Goal: Information Seeking & Learning: Learn about a topic

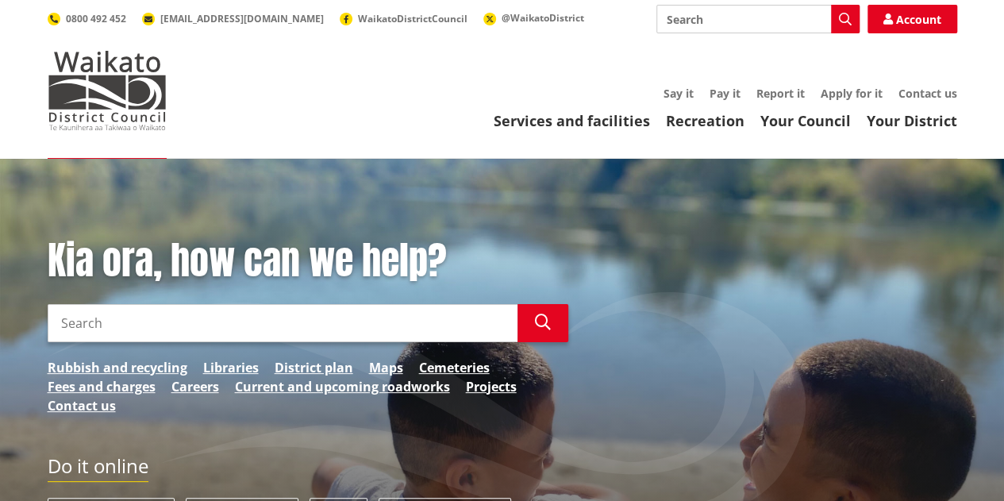
click at [694, 20] on input "Search" at bounding box center [757, 19] width 203 height 29
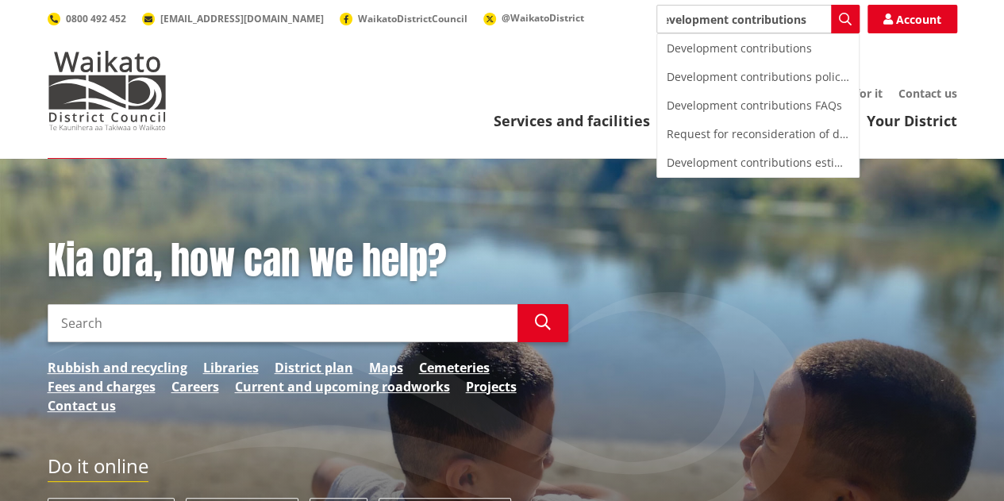
type input "development contributions"
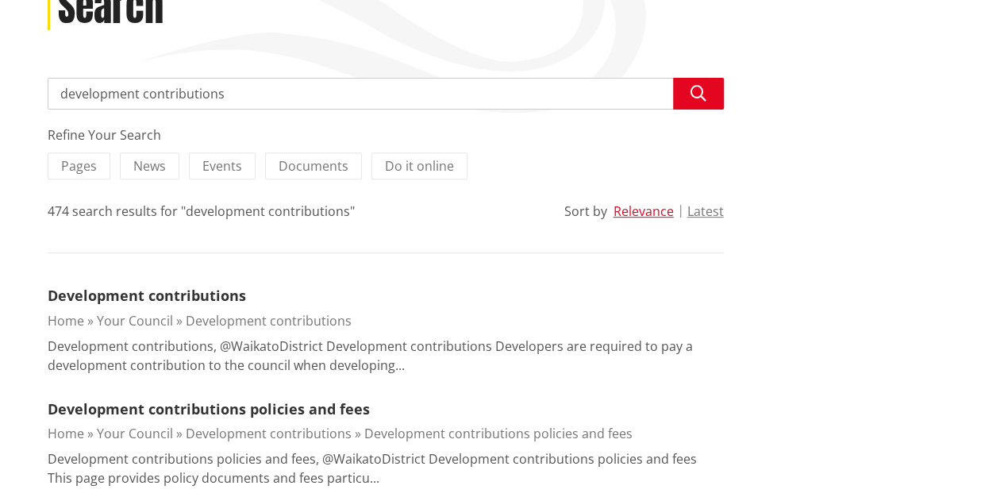
scroll to position [317, 0]
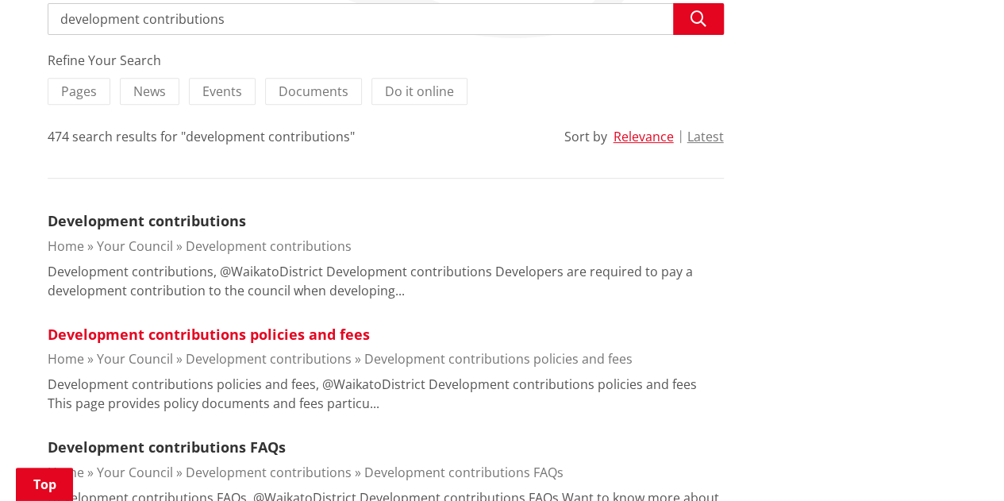
click at [197, 333] on link "Development contributions policies and fees" at bounding box center [209, 334] width 322 height 19
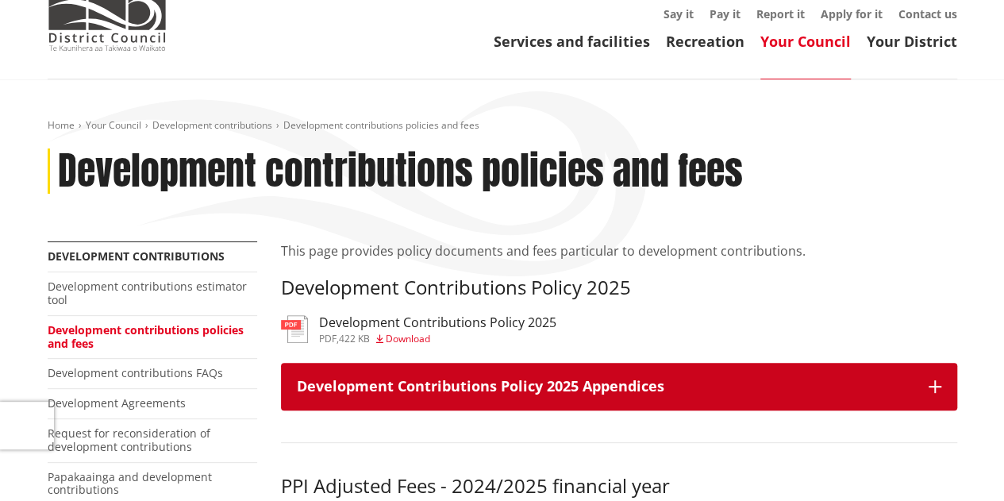
scroll to position [238, 0]
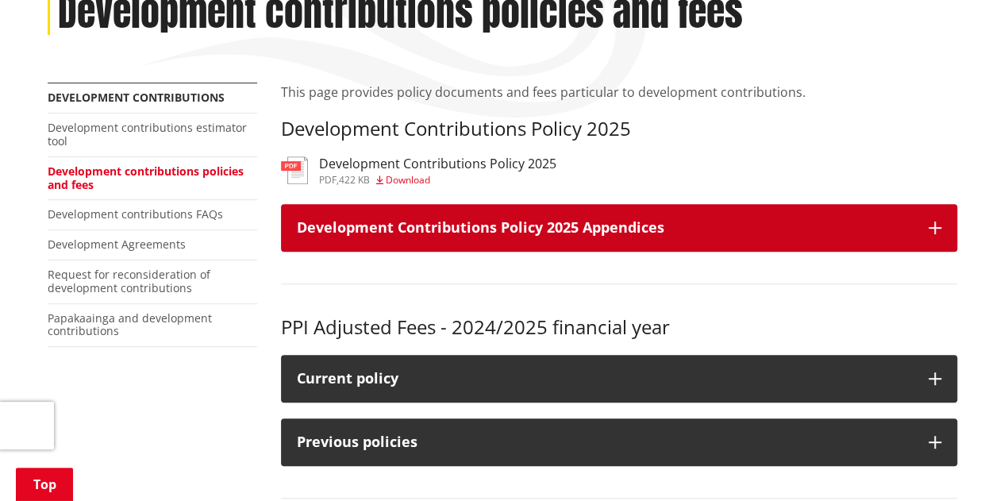
click at [940, 229] on icon "button" at bounding box center [935, 227] width 13 height 13
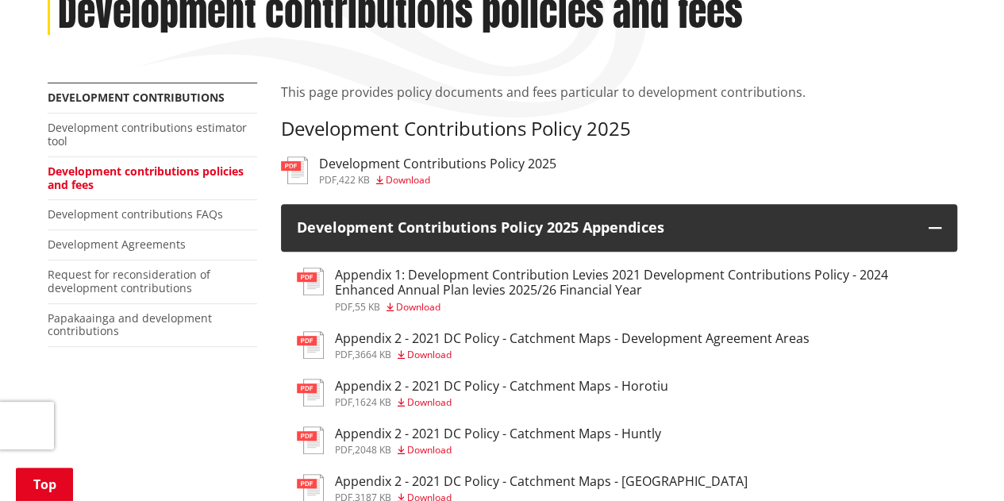
click at [519, 163] on h3 "Development Contributions Policy 2025" at bounding box center [437, 163] width 237 height 15
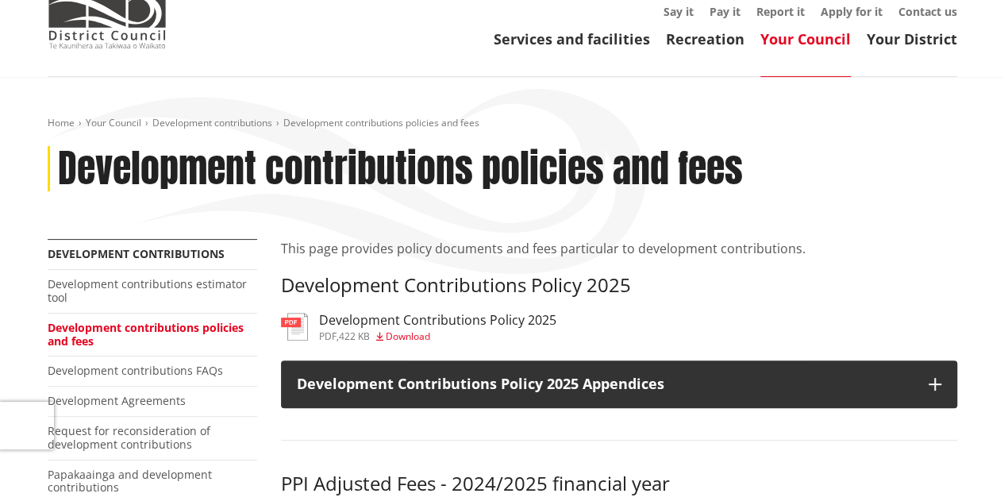
scroll to position [317, 0]
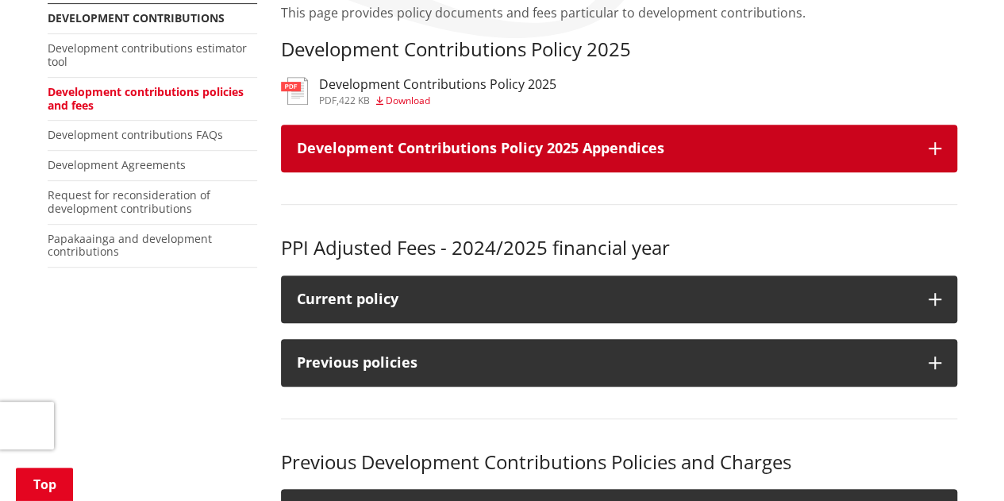
click at [929, 152] on icon "button" at bounding box center [935, 148] width 13 height 13
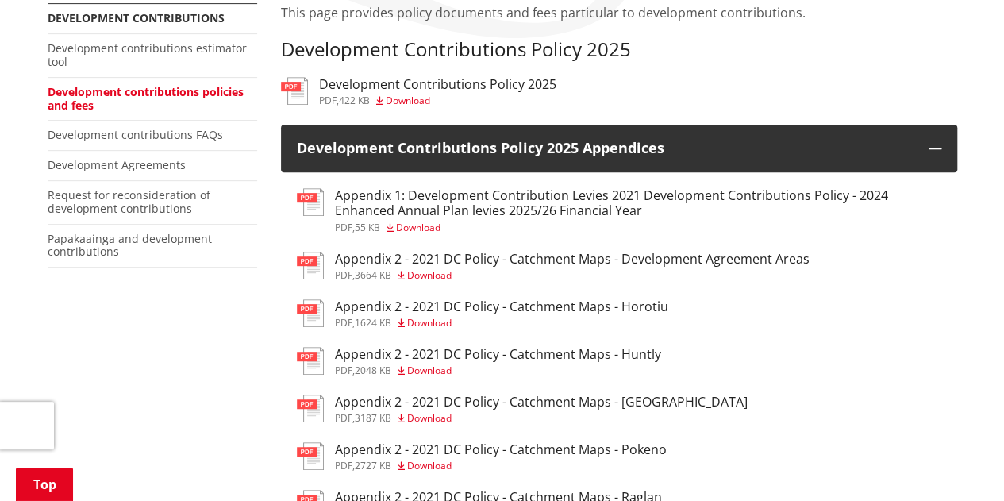
click at [576, 206] on h3 "Appendix 1: Development Contribution Levies 2021 Development Contributions Poli…" at bounding box center [638, 203] width 606 height 30
